Goal: Browse casually

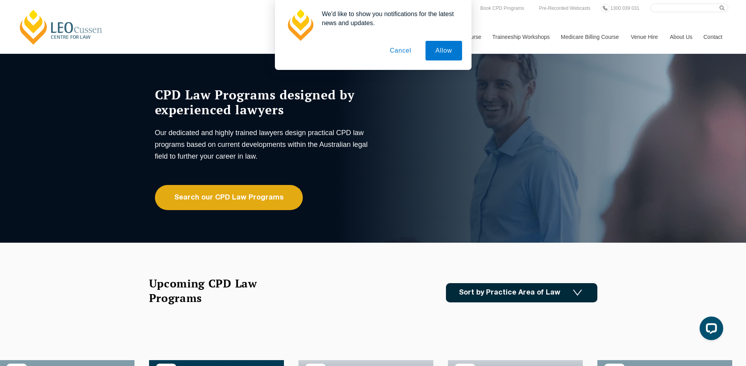
click at [397, 49] on button "Cancel" at bounding box center [400, 51] width 41 height 20
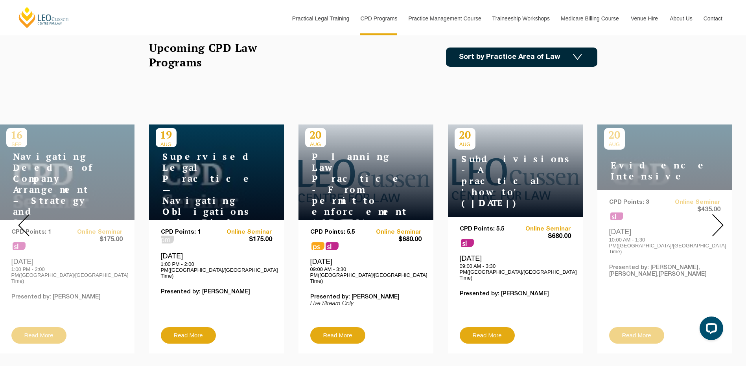
scroll to position [275, 0]
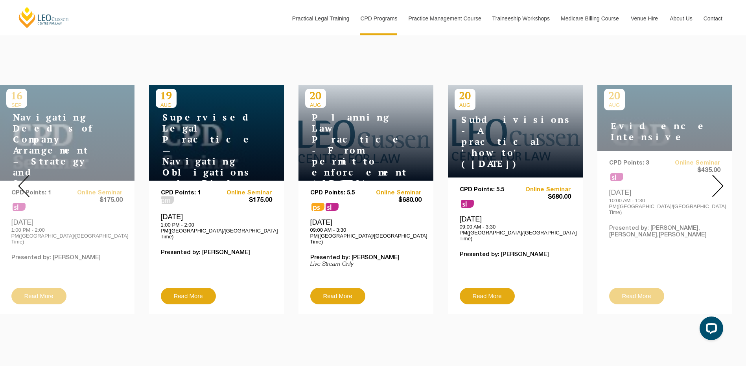
click at [716, 180] on img at bounding box center [717, 186] width 11 height 22
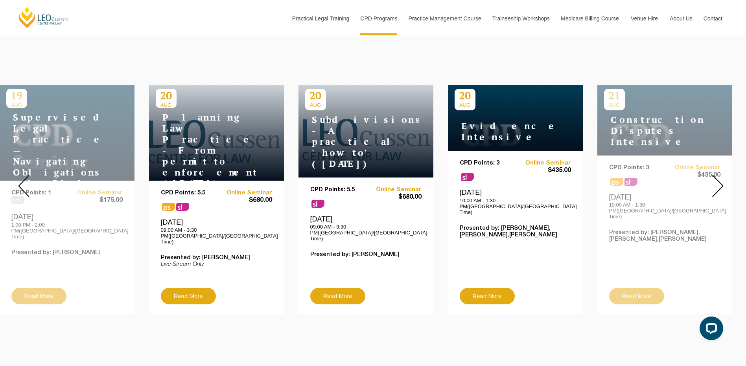
click at [716, 180] on img at bounding box center [717, 186] width 11 height 22
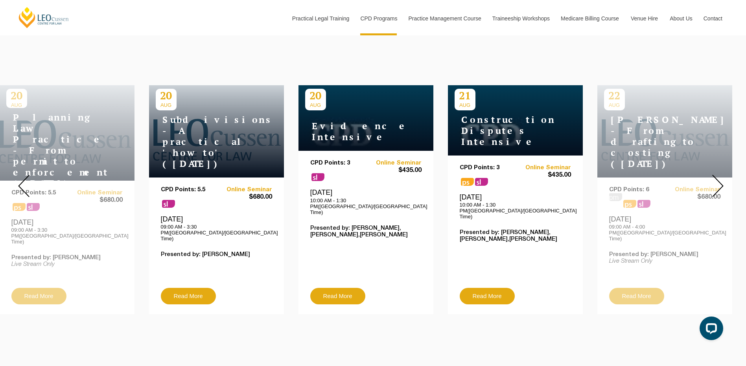
click at [716, 180] on img at bounding box center [717, 186] width 11 height 22
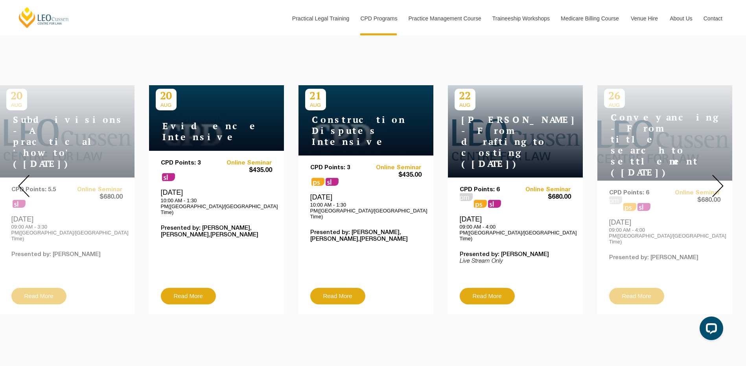
click at [716, 180] on img at bounding box center [717, 186] width 11 height 22
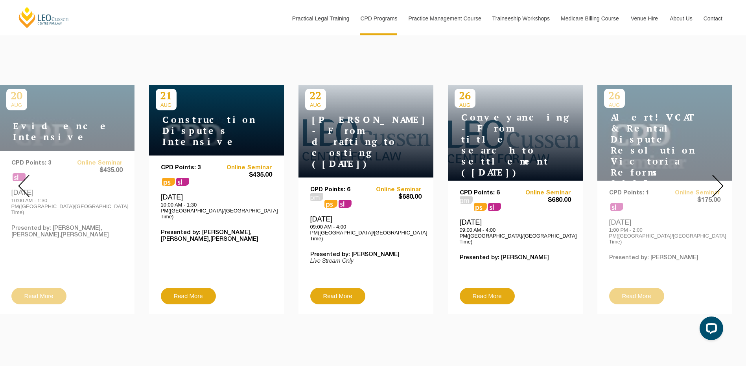
click at [716, 180] on img at bounding box center [717, 186] width 11 height 22
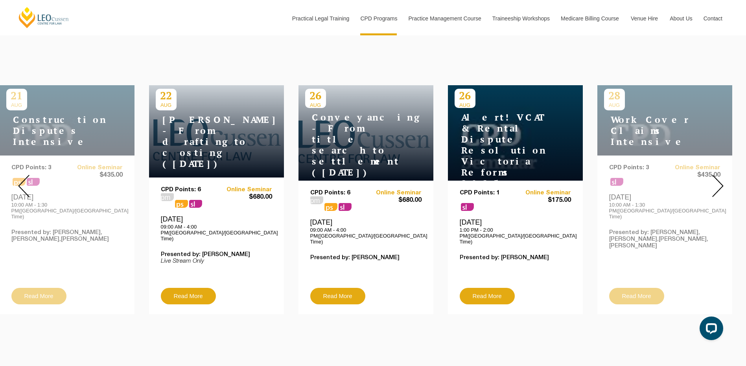
click at [716, 180] on img at bounding box center [717, 186] width 11 height 22
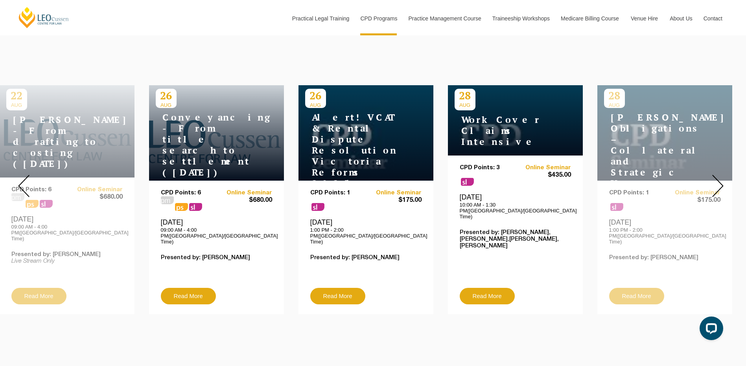
click at [716, 180] on img at bounding box center [717, 186] width 11 height 22
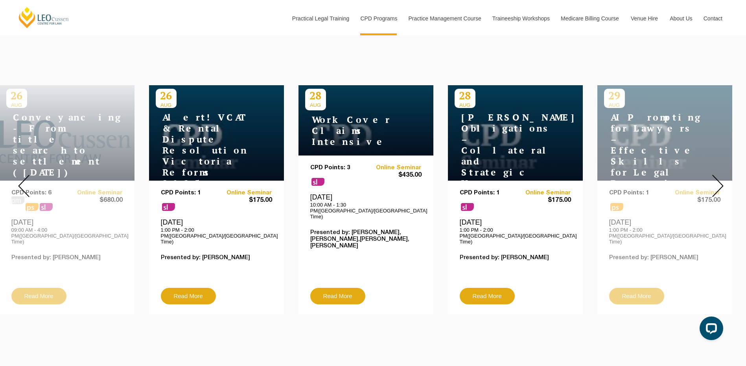
click at [716, 180] on img at bounding box center [717, 186] width 11 height 22
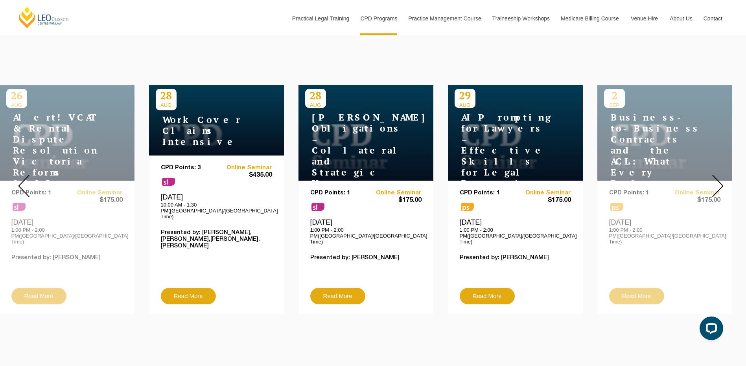
click at [718, 179] on img at bounding box center [717, 186] width 11 height 22
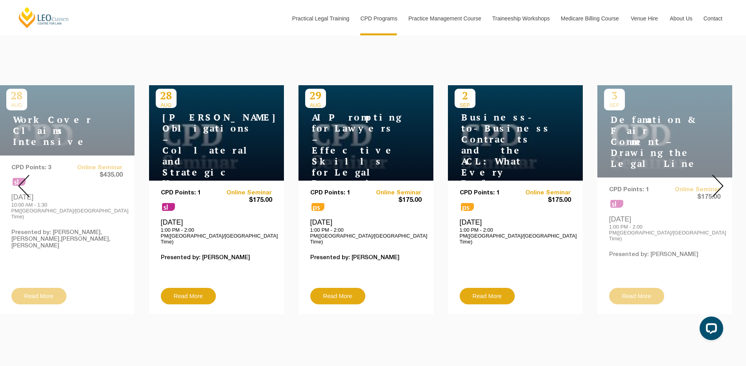
click at [718, 179] on img at bounding box center [717, 186] width 11 height 22
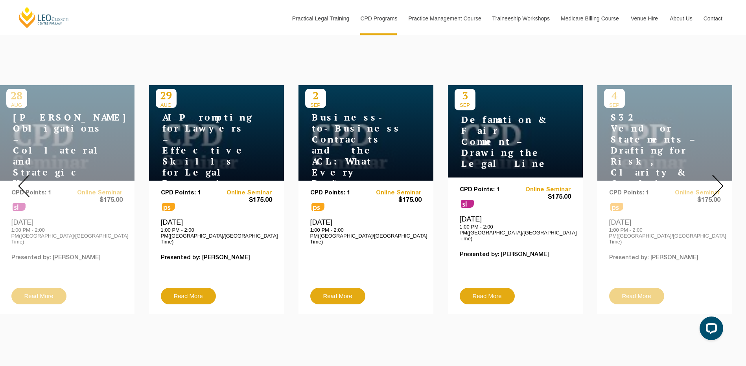
click at [718, 179] on img at bounding box center [717, 186] width 11 height 22
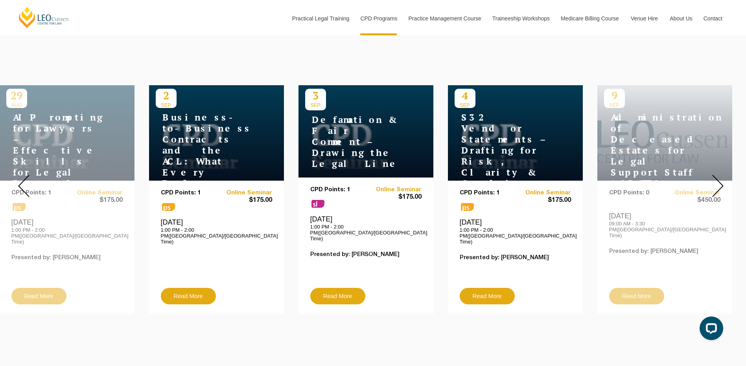
click at [718, 179] on img at bounding box center [717, 186] width 11 height 22
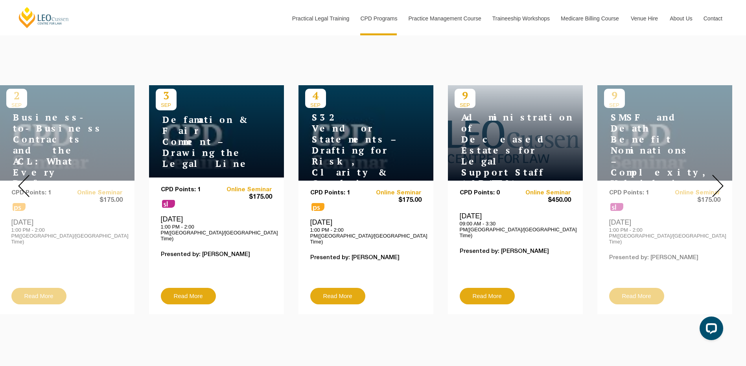
click at [718, 179] on img at bounding box center [717, 186] width 11 height 22
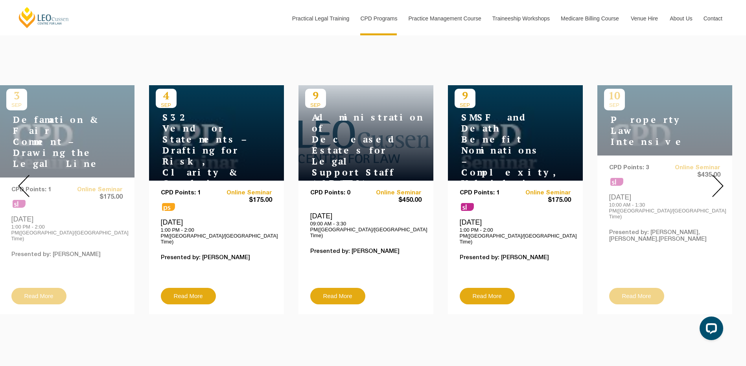
click at [718, 179] on img at bounding box center [717, 186] width 11 height 22
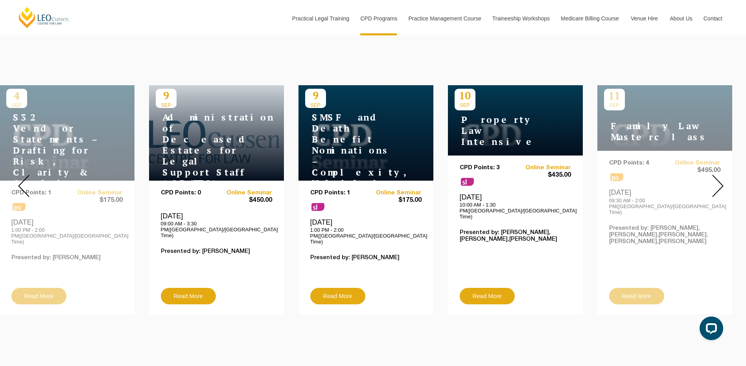
click at [718, 179] on img at bounding box center [717, 186] width 11 height 22
